Goal: Check status: Check status

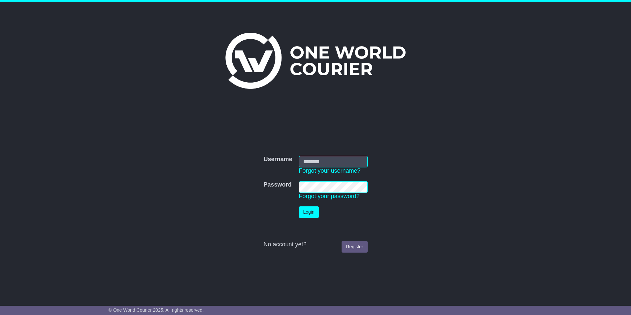
type input "**********"
click at [310, 210] on button "Login" at bounding box center [309, 212] width 20 height 12
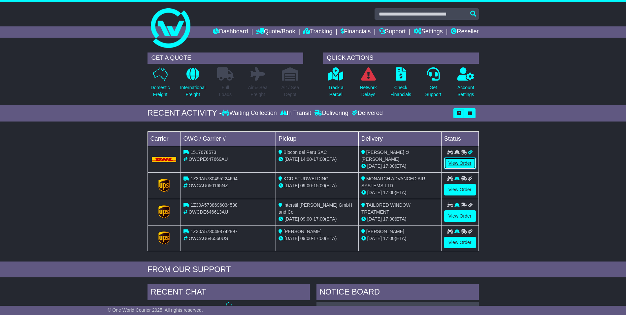
click at [462, 162] on link "View Order" at bounding box center [460, 163] width 32 height 12
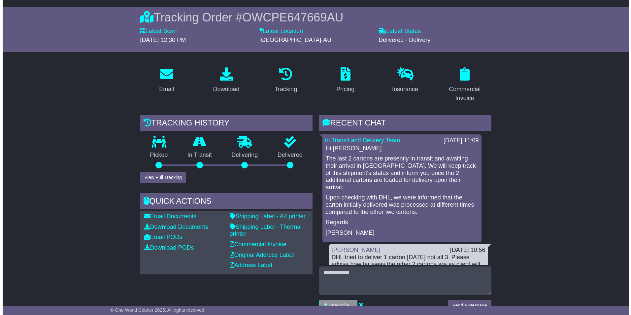
scroll to position [99, 0]
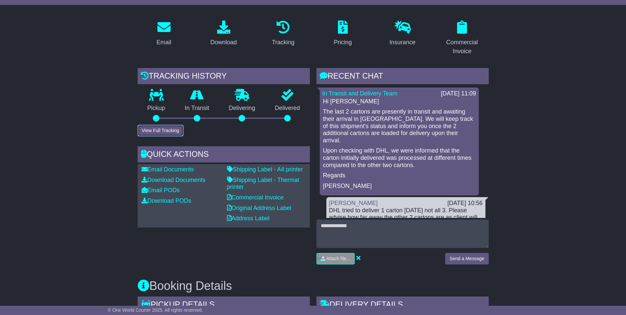
click at [160, 129] on button "View Full Tracking" at bounding box center [161, 131] width 46 height 12
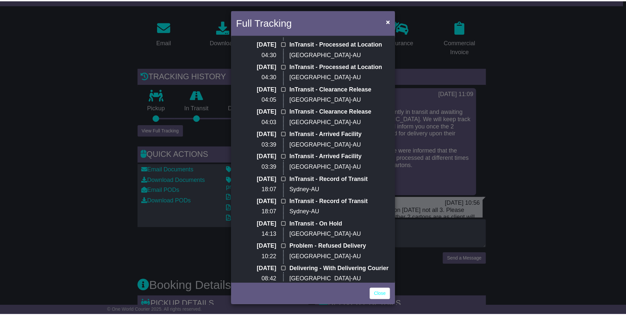
scroll to position [297, 0]
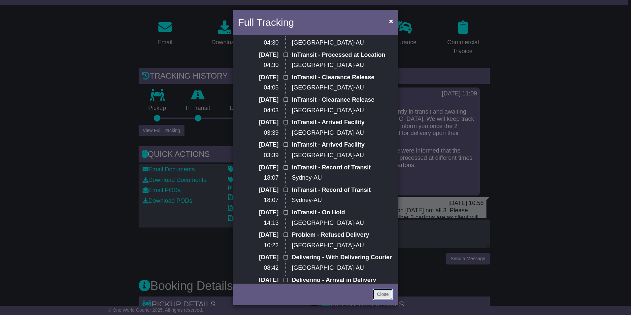
click at [380, 293] on link "Close" at bounding box center [382, 294] width 20 height 12
